Goal: Task Accomplishment & Management: Manage account settings

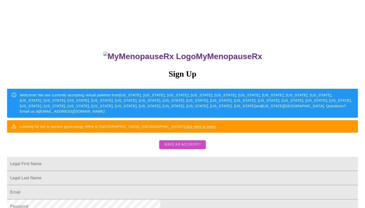
click at [329, 77] on div "MyMenopauseRx Sign Up Welcome! We are currently accepting virtual patients from…" at bounding box center [182, 127] width 361 height 250
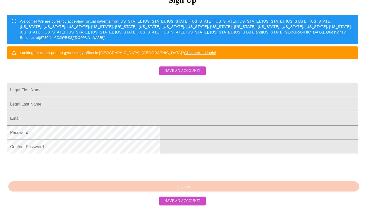
scroll to position [87, 0]
click at [171, 73] on span "Have an account?" at bounding box center [182, 71] width 36 height 6
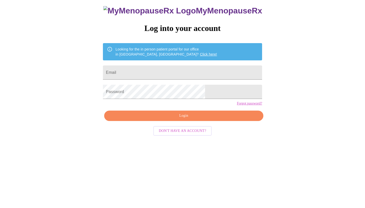
scroll to position [5, 0]
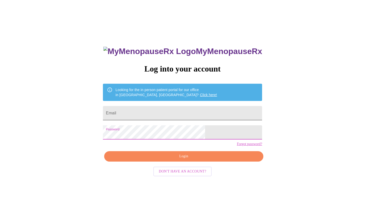
click at [150, 110] on input "Email" at bounding box center [182, 113] width 159 height 14
click at [149, 112] on input "Email" at bounding box center [182, 113] width 159 height 14
type input "[PERSON_NAME][EMAIL_ADDRESS][DOMAIN_NAME]"
click at [187, 159] on div "MyMenopauseRx Log into your account Looking for the in person patient portal fo…" at bounding box center [182, 143] width 169 height 208
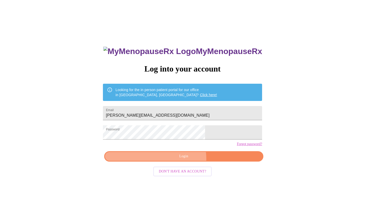
click at [182, 160] on span "Login" at bounding box center [184, 156] width 148 height 6
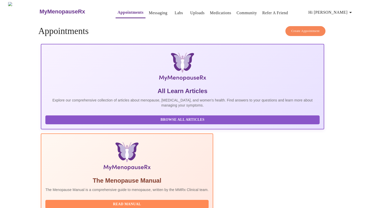
click at [150, 12] on link "Messaging" at bounding box center [158, 12] width 19 height 7
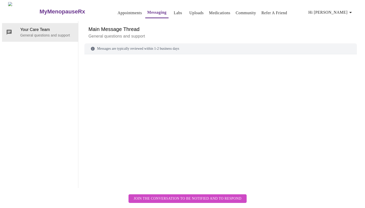
scroll to position [19, 0]
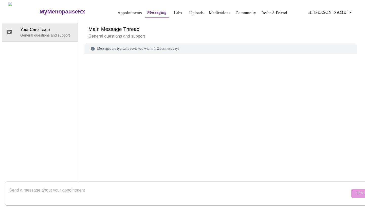
click at [103, 21] on div "Main Message Thread General questions and support" at bounding box center [220, 32] width 273 height 22
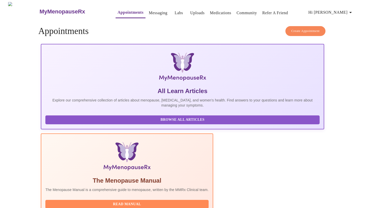
click at [175, 12] on link "Labs" at bounding box center [179, 12] width 8 height 7
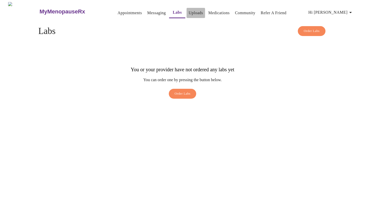
click at [189, 11] on link "Uploads" at bounding box center [196, 12] width 14 height 7
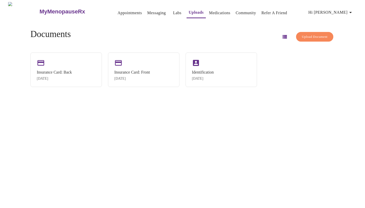
click at [213, 12] on link "Medications" at bounding box center [219, 12] width 21 height 7
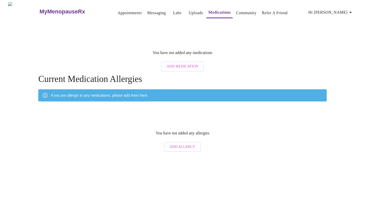
click at [342, 11] on span "Hi [PERSON_NAME]" at bounding box center [331, 12] width 45 height 7
click at [341, 37] on li "Log out" at bounding box center [342, 37] width 23 height 9
